Goal: Information Seeking & Learning: Learn about a topic

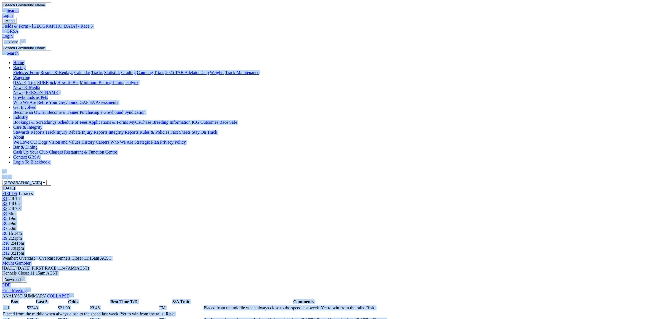
copy body "Login Menu Fields & Form - Mount Gambier - Race 5 Login Home Racing Fields & Fo…"
click at [7, 221] on span "R6" at bounding box center [4, 223] width 5 height 5
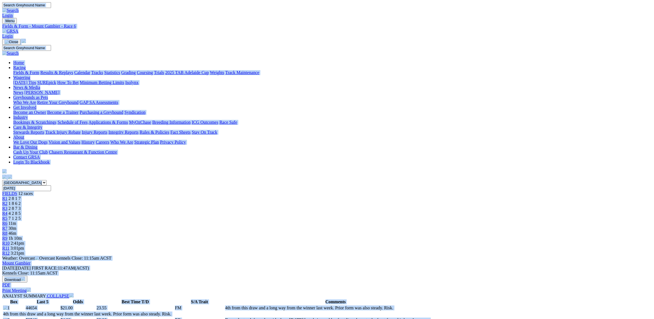
copy body "Login Menu Fields & Form - Mount Gambier - Race 6 Login Home Racing Fields & Fo…"
click at [7, 226] on link "R7" at bounding box center [4, 228] width 5 height 5
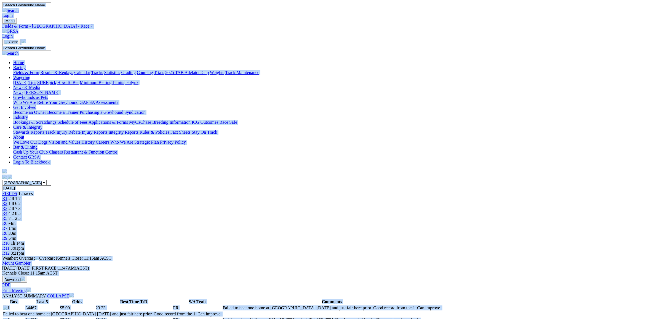
copy body "Login Menu Fields & Form - [GEOGRAPHIC_DATA] - Race 7 Login Home Racing Fields …"
click at [7, 231] on span "R8" at bounding box center [4, 233] width 5 height 5
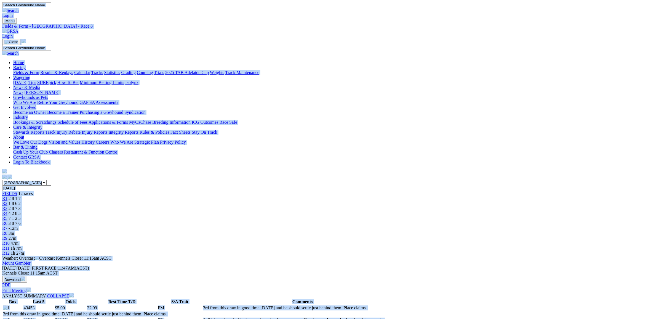
click at [7, 236] on span "R9" at bounding box center [4, 238] width 5 height 5
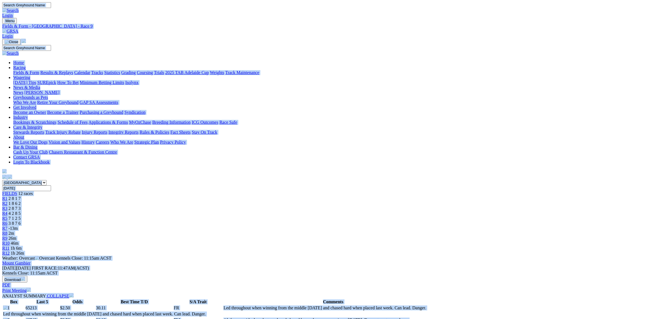
click at [18, 241] on span "46m" at bounding box center [15, 243] width 8 height 5
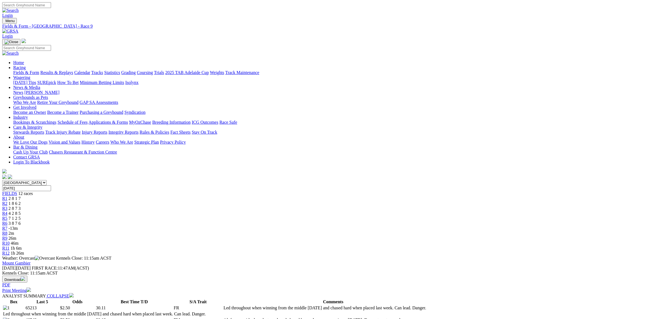
click at [18, 241] on span "46m" at bounding box center [15, 243] width 8 height 5
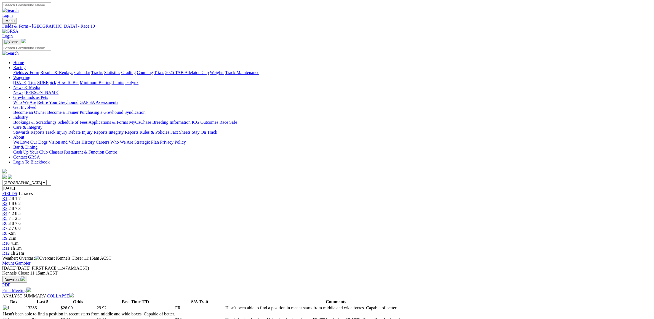
click at [9, 246] on span "R11" at bounding box center [5, 248] width 7 height 5
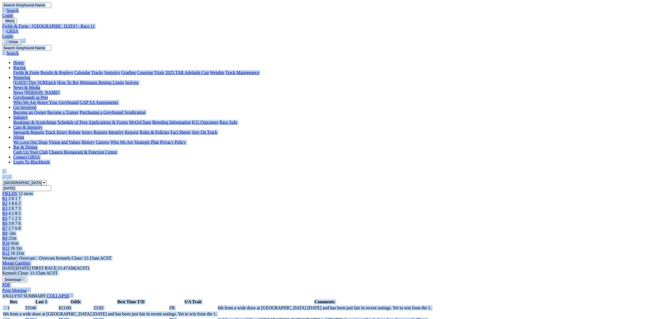
click at [487, 250] on div "R12 1h 21m" at bounding box center [327, 252] width 650 height 5
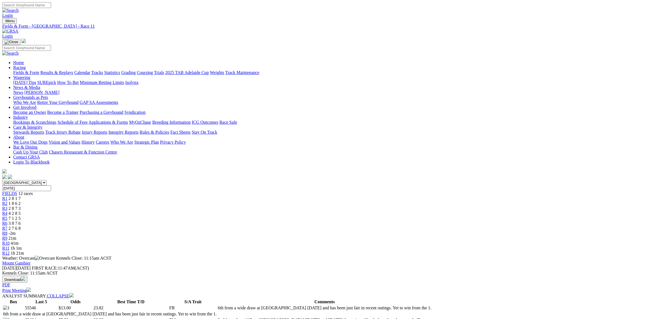
click at [487, 250] on div "R12 1h 21m" at bounding box center [327, 252] width 650 height 5
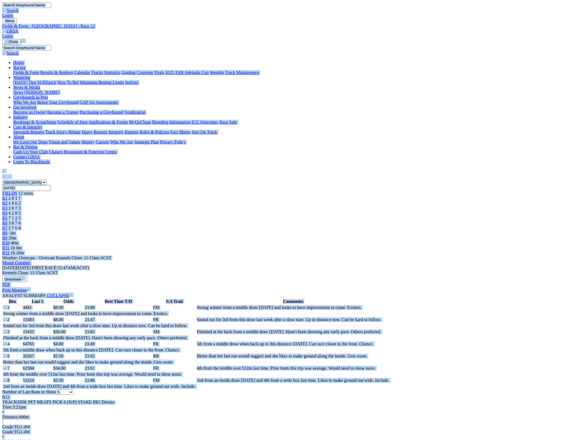
click at [16, 236] on span "20m" at bounding box center [13, 238] width 8 height 5
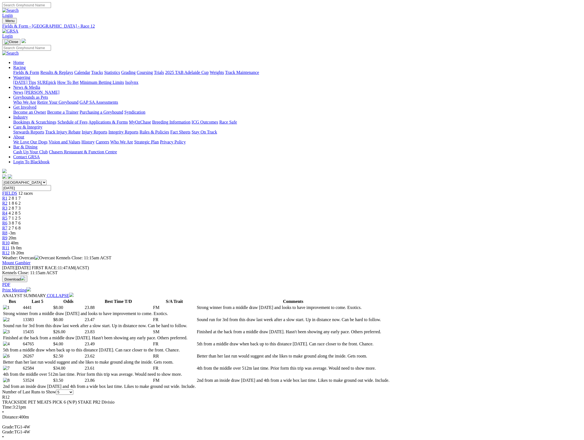
click at [372, 236] on div "R9 20m" at bounding box center [292, 238] width 580 height 5
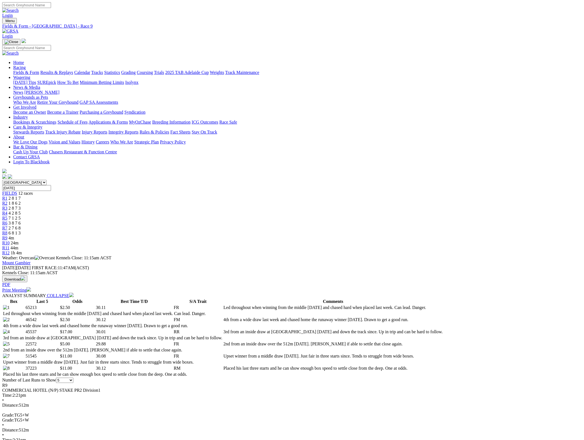
click at [366, 329] on td "3rd from an inside draw at [GEOGRAPHIC_DATA] [DATE] and down the track since. U…" at bounding box center [333, 332] width 220 height 6
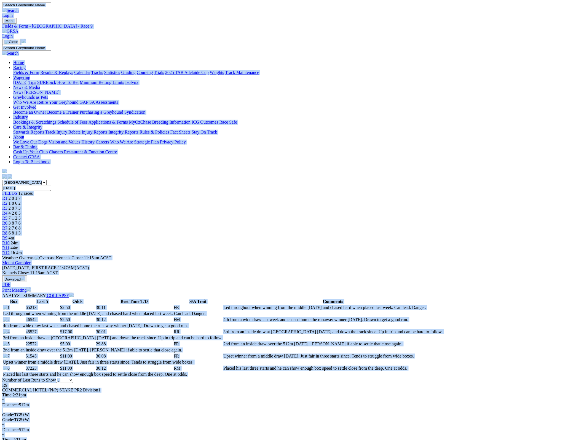
copy body "Login Menu Fields & Form - [GEOGRAPHIC_DATA] - Race 9 Login Home Racing Fields …"
